Goal: Transaction & Acquisition: Purchase product/service

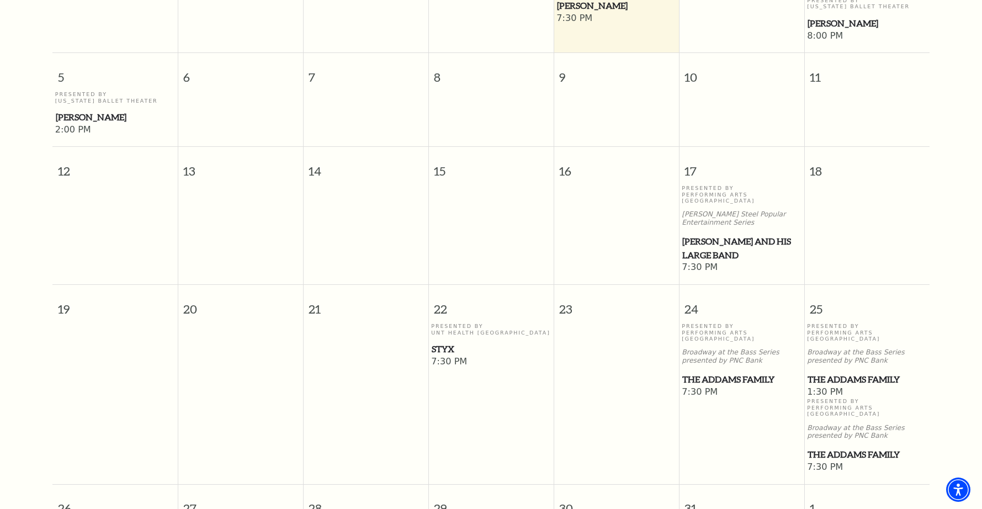
scroll to position [409, 0]
click at [702, 186] on p "Presented By Performing Arts Fort Worth" at bounding box center [742, 195] width 120 height 19
click at [701, 235] on span "Lyle Lovett and his Large Band" at bounding box center [741, 248] width 119 height 27
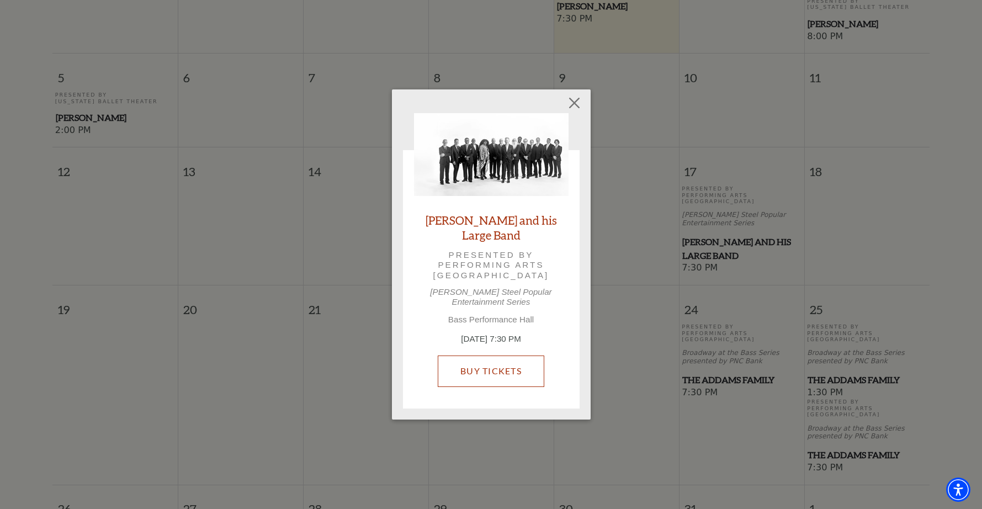
click at [493, 356] on link "Buy Tickets" at bounding box center [491, 371] width 107 height 31
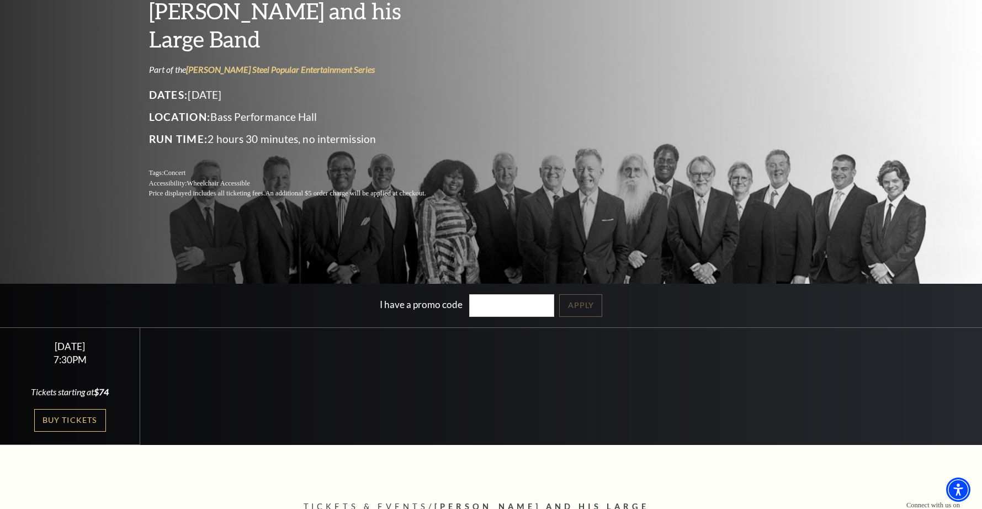
scroll to position [118, 0]
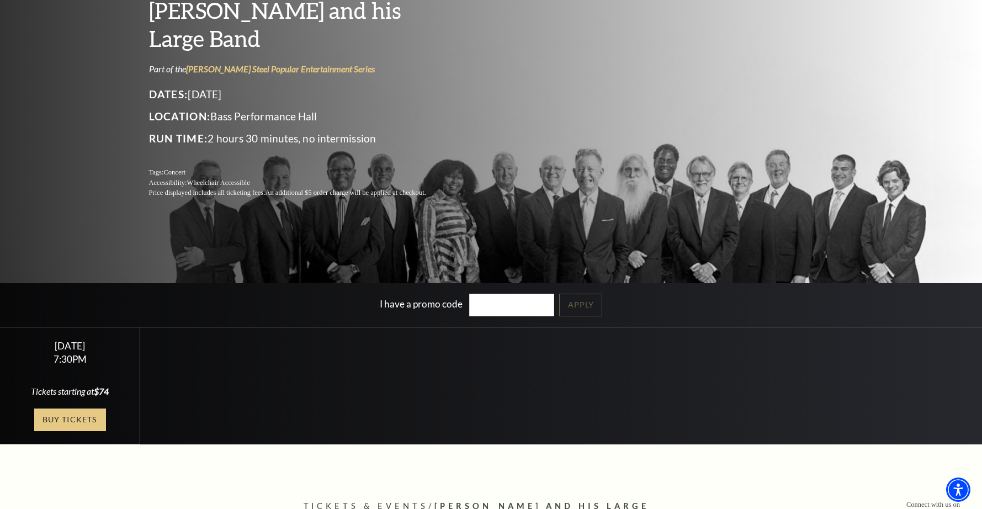
click at [80, 416] on link "Buy Tickets" at bounding box center [70, 420] width 72 height 23
click at [68, 417] on link "Buy Tickets" at bounding box center [70, 420] width 72 height 23
click at [71, 421] on link "Buy Tickets" at bounding box center [70, 420] width 72 height 23
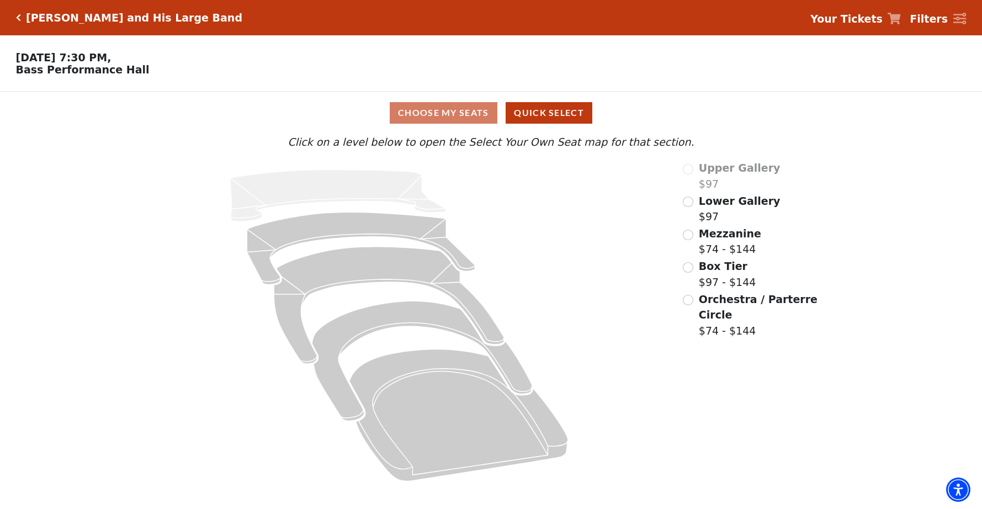
click at [690, 168] on div "Upper Gallery $97" at bounding box center [751, 175] width 136 height 31
click at [687, 199] on input "Lower Gallery$97\a" at bounding box center [688, 202] width 10 height 10
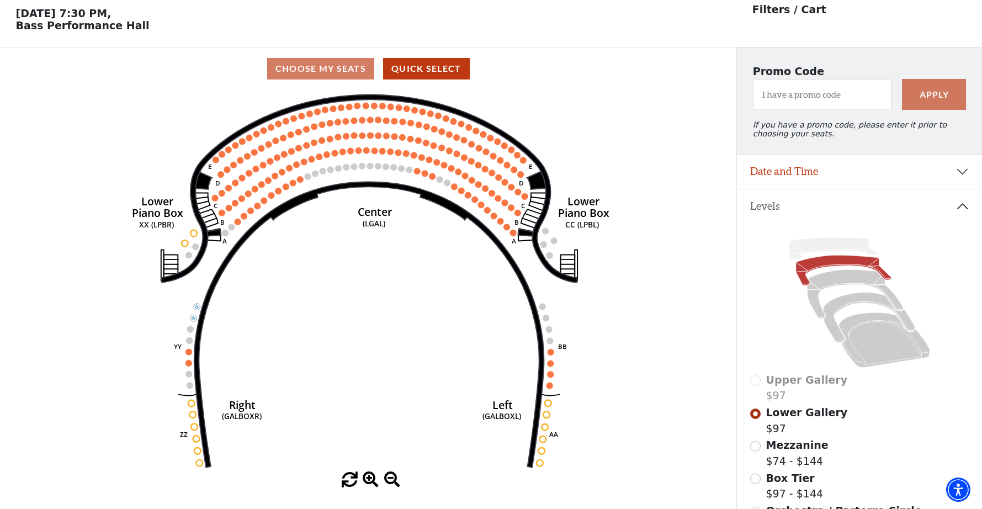
scroll to position [51, 0]
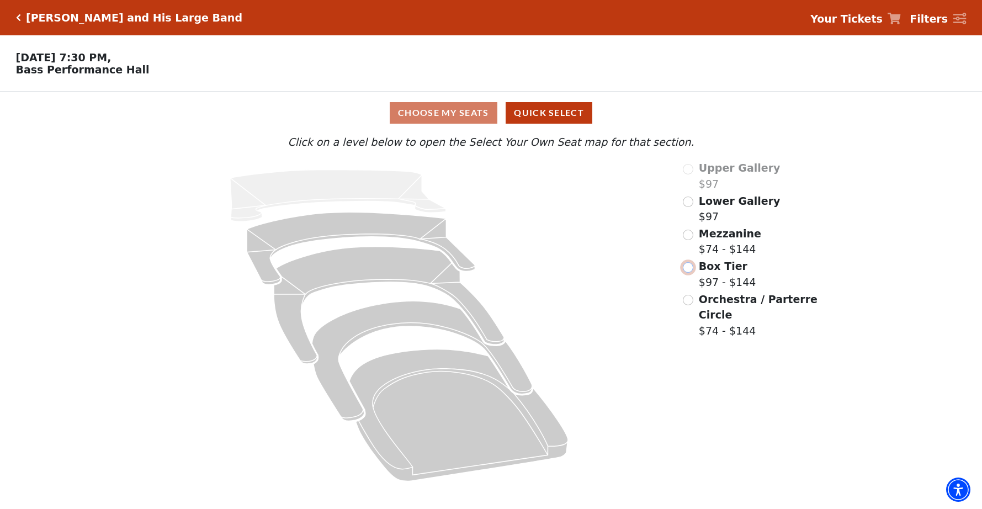
click at [691, 268] on input "Box Tier$97 - $144\a" at bounding box center [688, 267] width 10 height 10
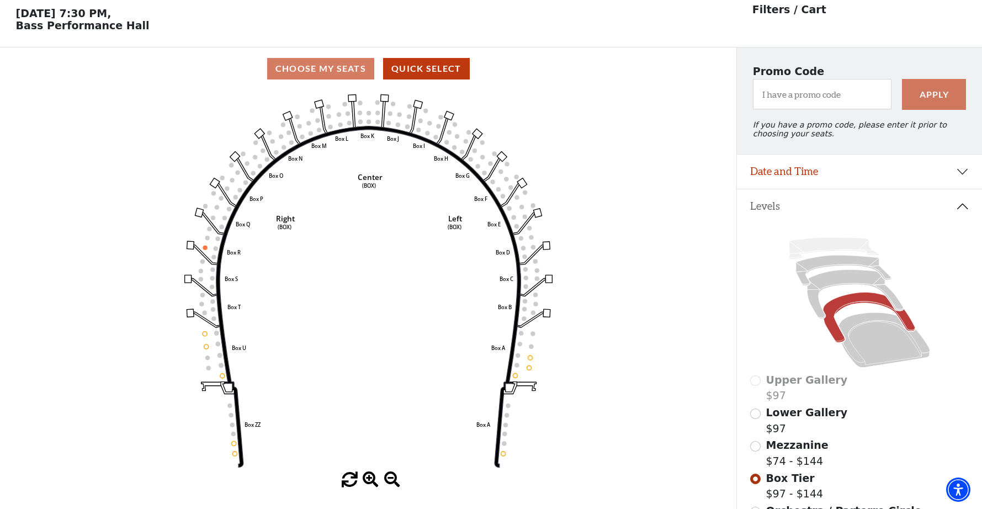
scroll to position [51, 0]
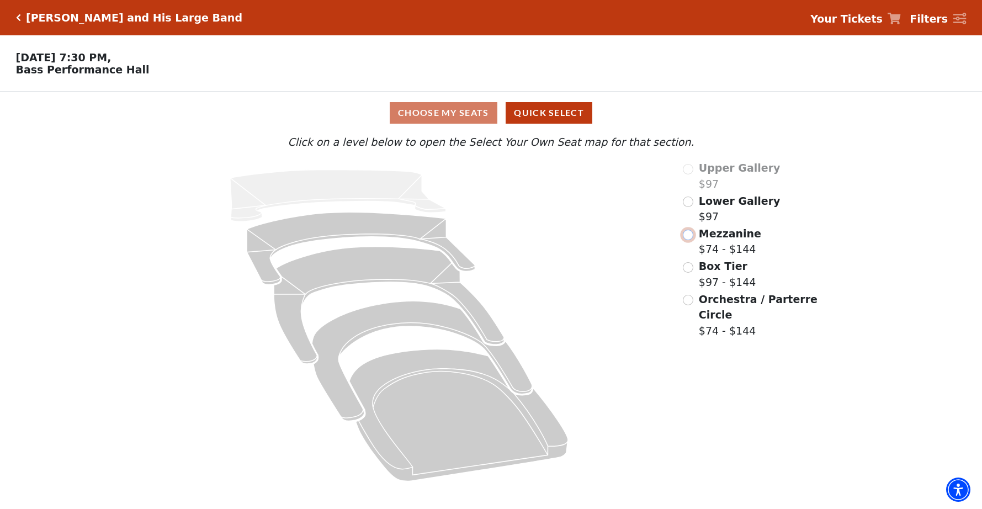
click at [690, 237] on input "Mezzanine$74 - $144\a" at bounding box center [688, 235] width 10 height 10
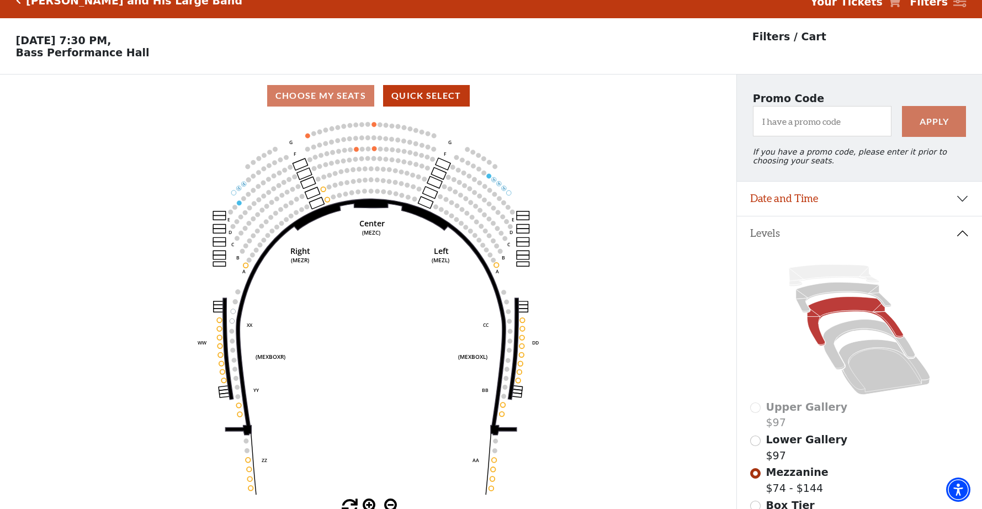
scroll to position [54, 0]
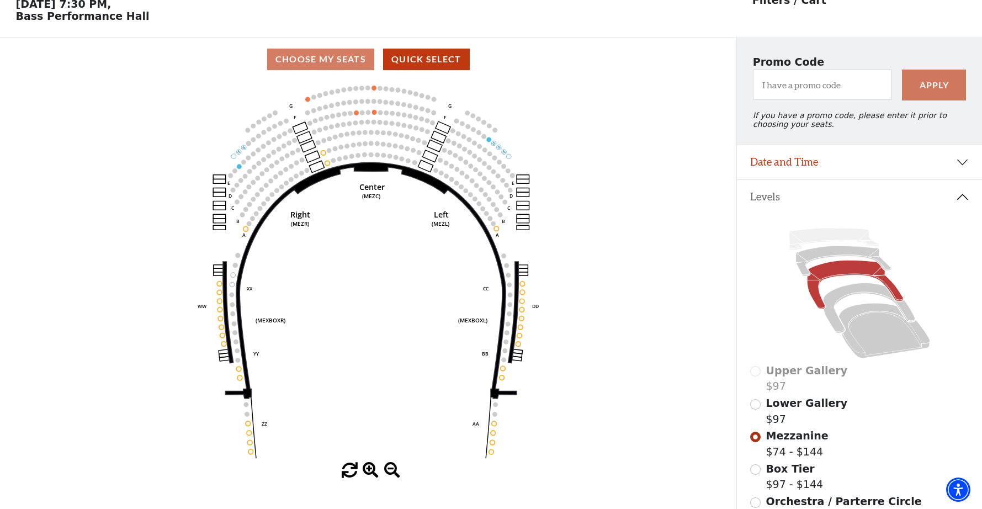
click at [509, 325] on circle at bounding box center [508, 323] width 5 height 5
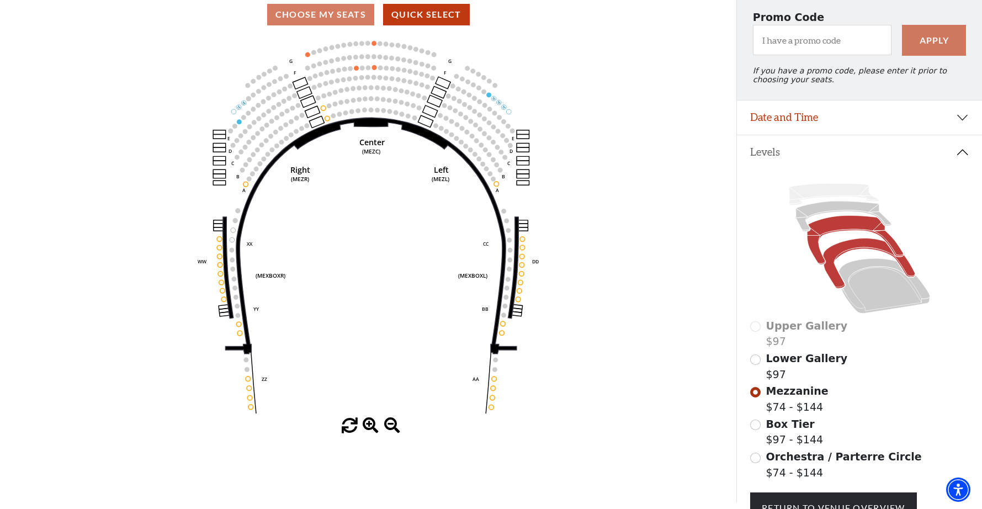
click at [837, 255] on icon at bounding box center [869, 264] width 92 height 50
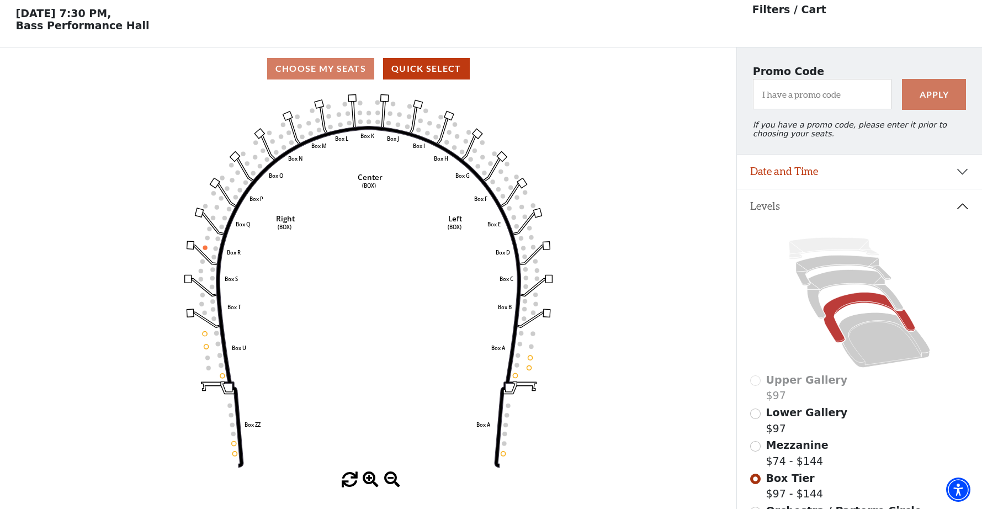
scroll to position [51, 0]
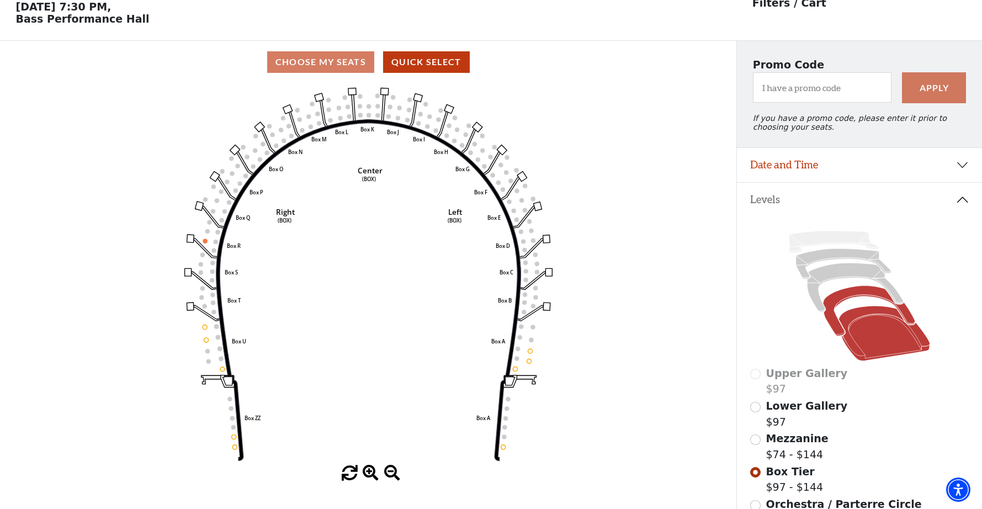
click at [857, 316] on icon at bounding box center [885, 333] width 92 height 55
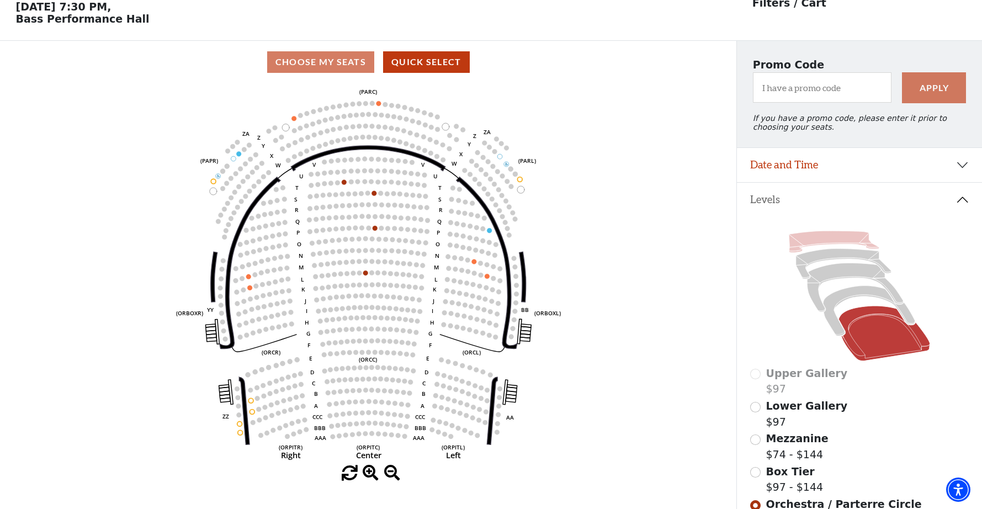
click at [833, 241] on icon at bounding box center [834, 242] width 90 height 22
click at [826, 259] on icon at bounding box center [844, 264] width 96 height 30
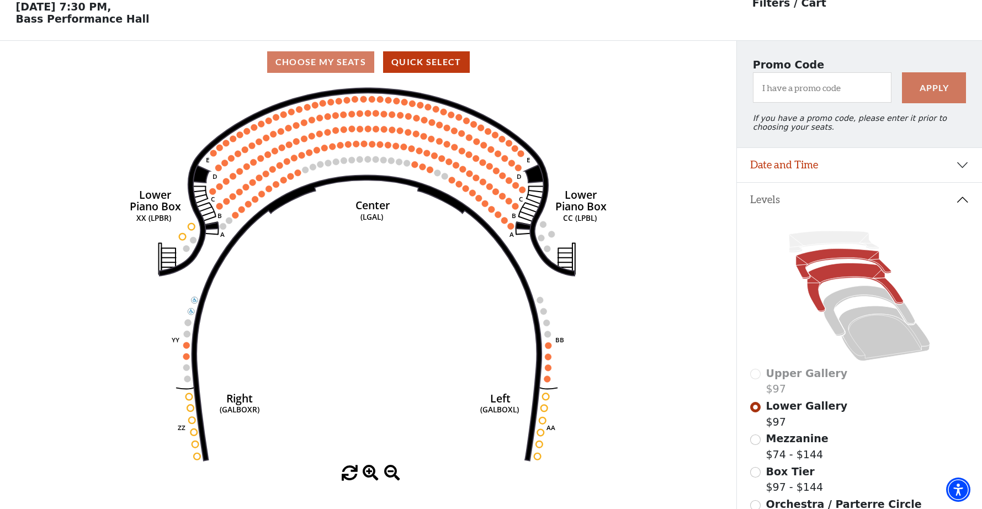
click at [822, 274] on icon at bounding box center [855, 287] width 96 height 49
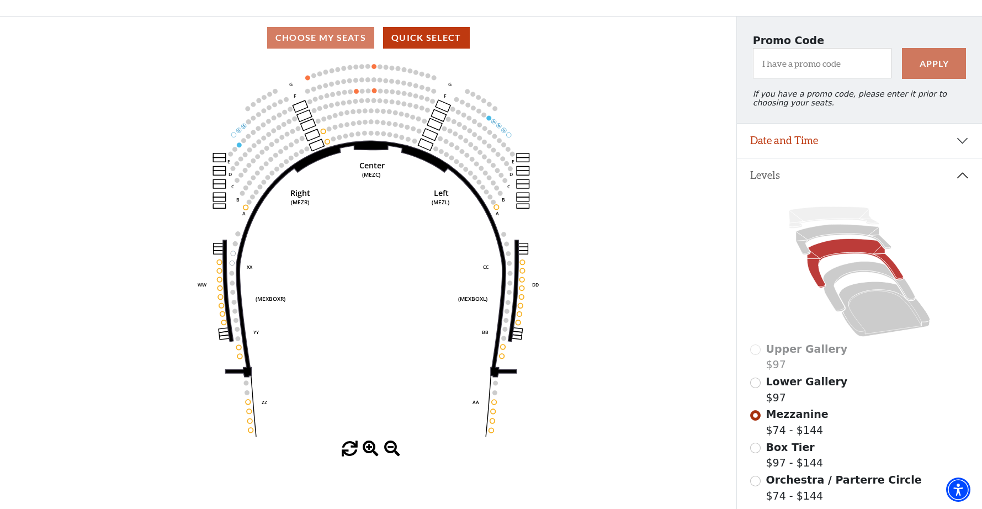
scroll to position [76, 0]
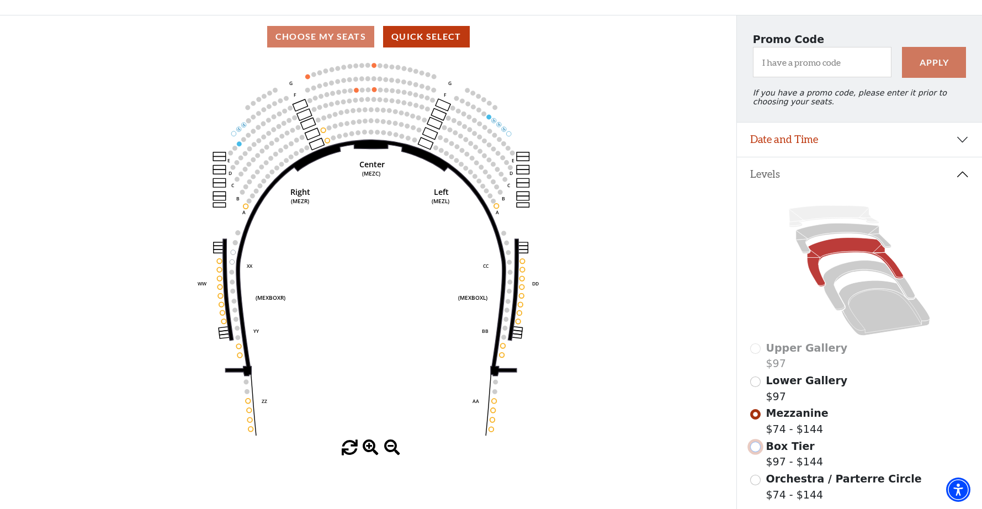
click at [754, 448] on input "Box Tier$97 - $144\a" at bounding box center [755, 447] width 10 height 10
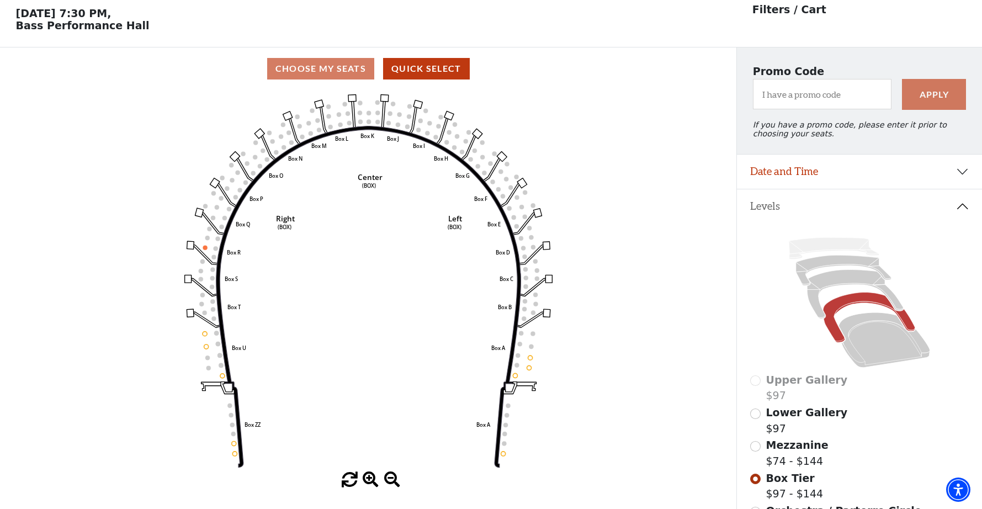
scroll to position [51, 0]
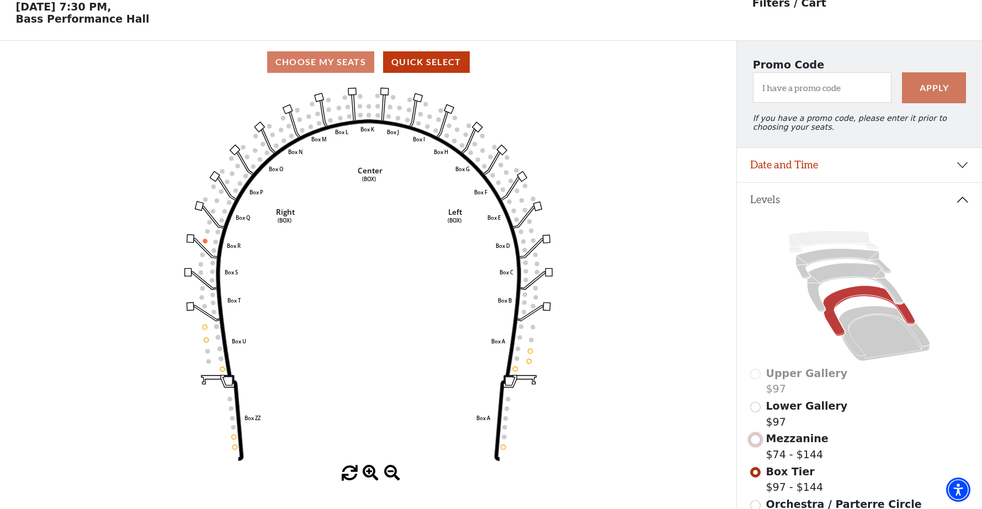
click at [754, 441] on input "Mezzanine$74 - $144\a" at bounding box center [755, 440] width 10 height 10
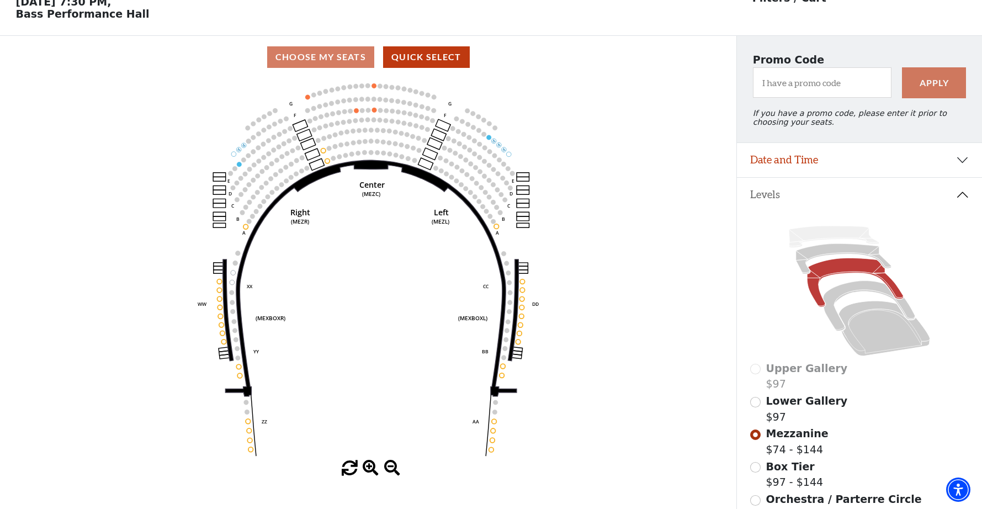
scroll to position [57, 0]
